Goal: Find specific page/section

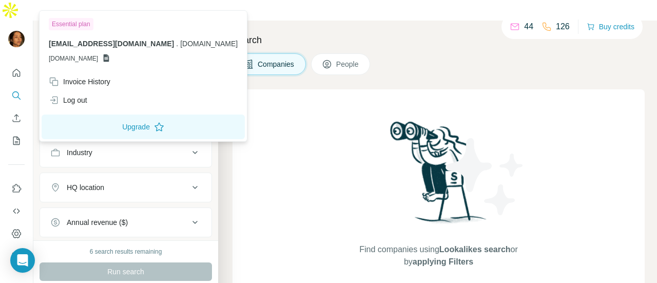
click at [18, 31] on img at bounding box center [16, 39] width 16 height 16
click at [322, 33] on h4 "Search" at bounding box center [438, 40] width 412 height 14
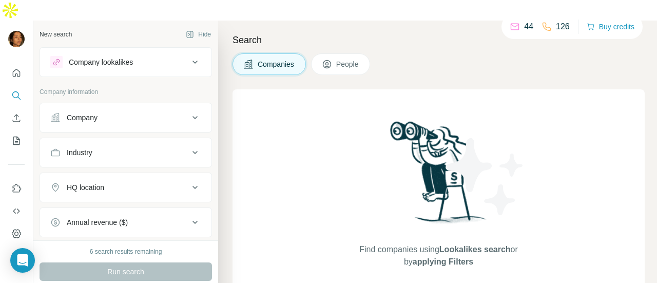
click at [322, 33] on h4 "Search" at bounding box center [438, 40] width 412 height 14
click at [550, 26] on div "126" at bounding box center [555, 27] width 28 height 12
click at [190, 27] on button "Hide" at bounding box center [199, 34] width 40 height 15
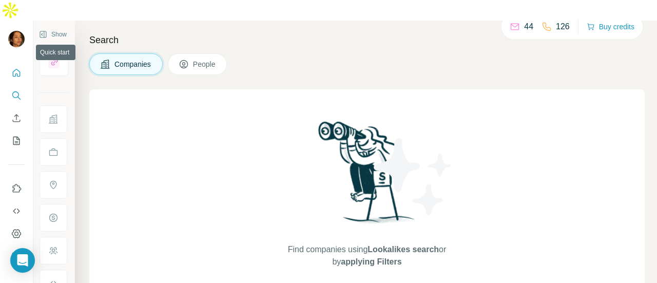
click at [16, 69] on icon "Quick start" at bounding box center [17, 73] width 8 height 8
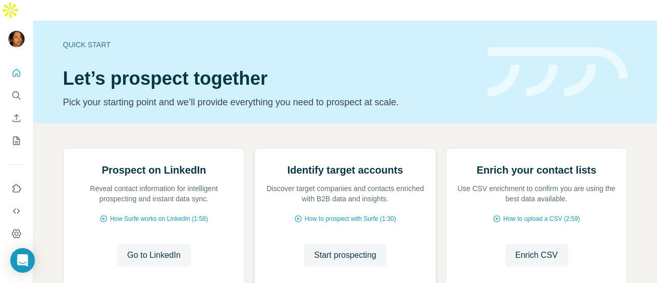
scroll to position [149, 0]
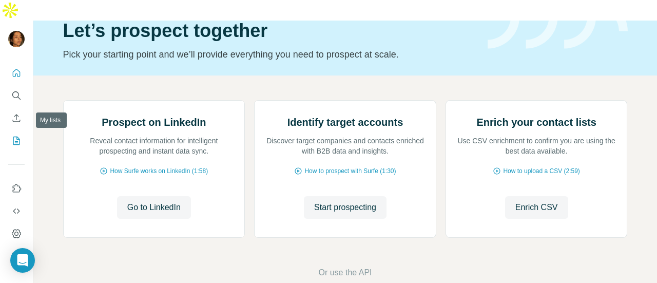
click at [15, 135] on icon "My lists" at bounding box center [16, 140] width 10 height 10
